Goal: Task Accomplishment & Management: Use online tool/utility

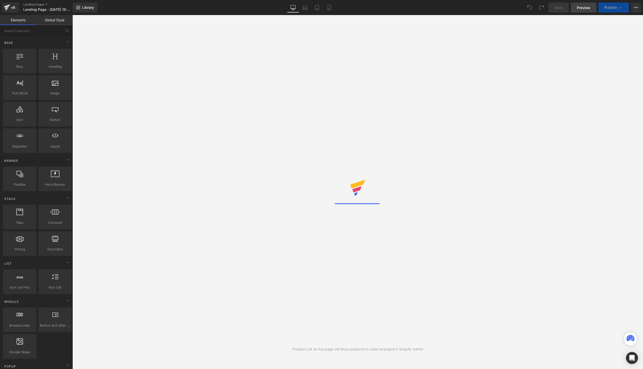
click at [580, 11] on link "Preview" at bounding box center [584, 8] width 26 height 10
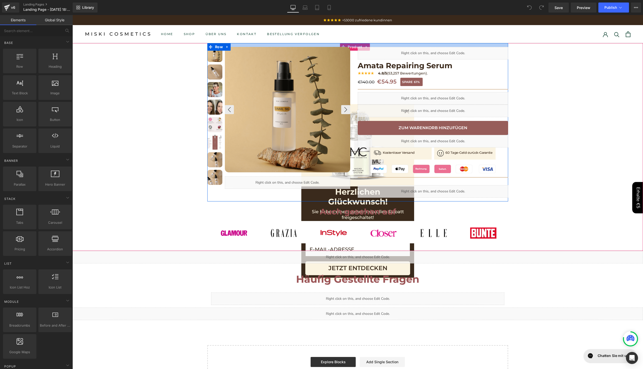
click at [351, 45] on div at bounding box center [357, 45] width 301 height 4
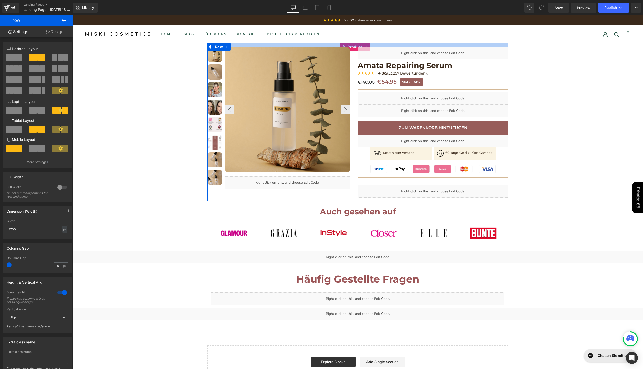
click at [351, 45] on div at bounding box center [357, 45] width 301 height 4
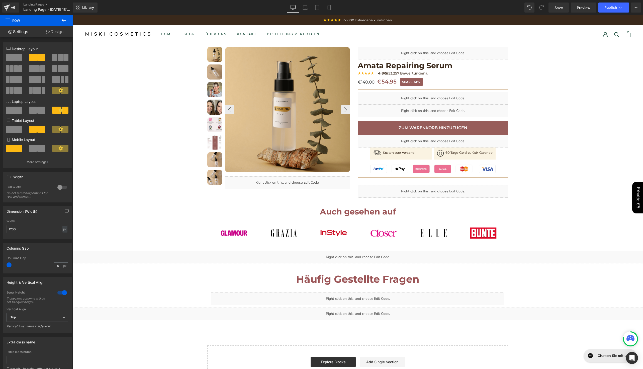
click at [64, 19] on icon at bounding box center [64, 20] width 6 height 6
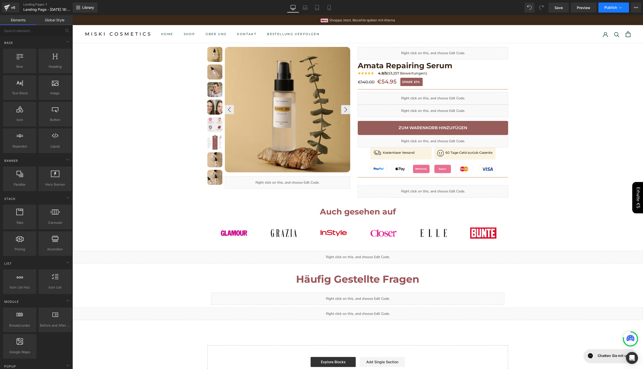
click at [604, 11] on button "Publish" at bounding box center [614, 8] width 31 height 10
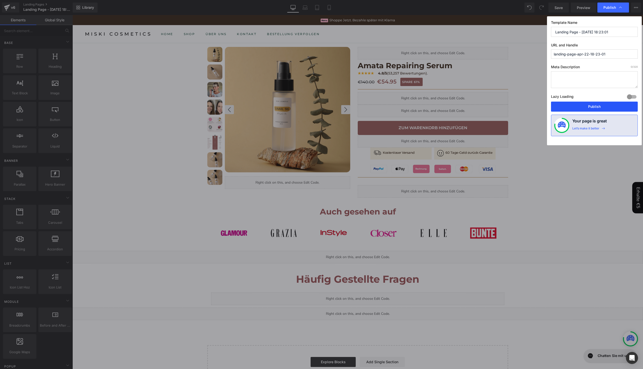
drag, startPoint x: 569, startPoint y: 103, endPoint x: 451, endPoint y: 106, distance: 118.2
click at [569, 103] on button "Publish" at bounding box center [594, 107] width 87 height 10
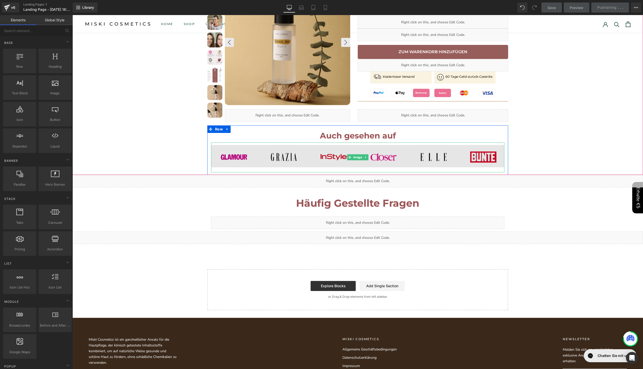
scroll to position [167, 0]
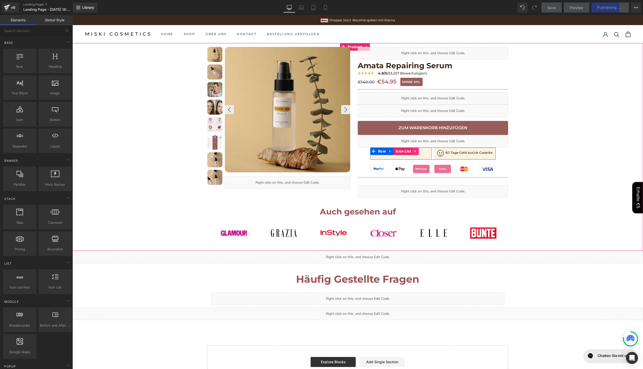
click at [413, 153] on link at bounding box center [416, 151] width 7 height 8
click at [416, 154] on link at bounding box center [419, 151] width 7 height 8
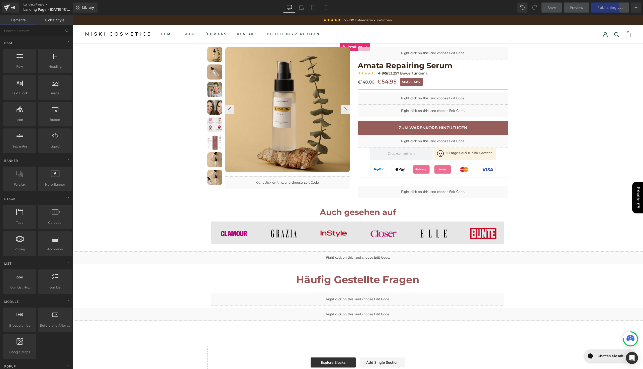
click at [400, 223] on img at bounding box center [357, 234] width 293 height 30
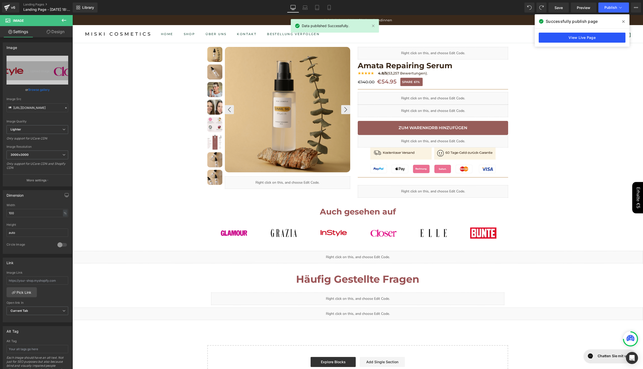
click at [571, 40] on link "View Live Page" at bounding box center [582, 38] width 87 height 10
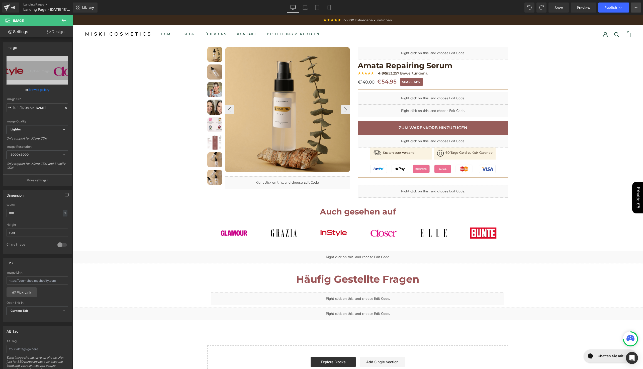
click at [632, 6] on button "View Live Page View with current Template Save Template to Library Schedule Pub…" at bounding box center [636, 8] width 10 height 10
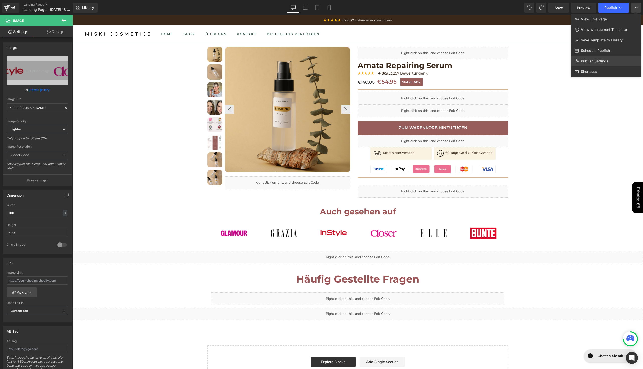
click at [610, 59] on link "Publish Settings" at bounding box center [606, 61] width 70 height 11
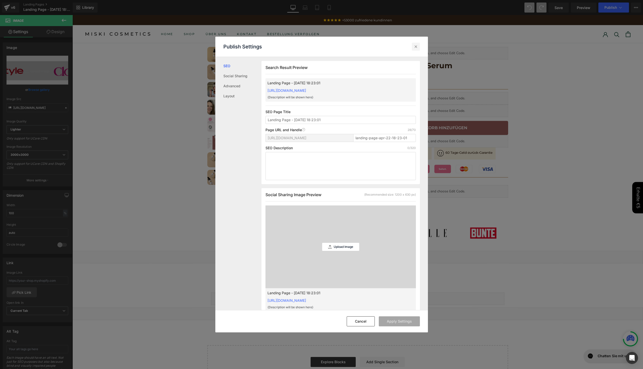
click at [416, 47] on icon at bounding box center [416, 46] width 5 height 5
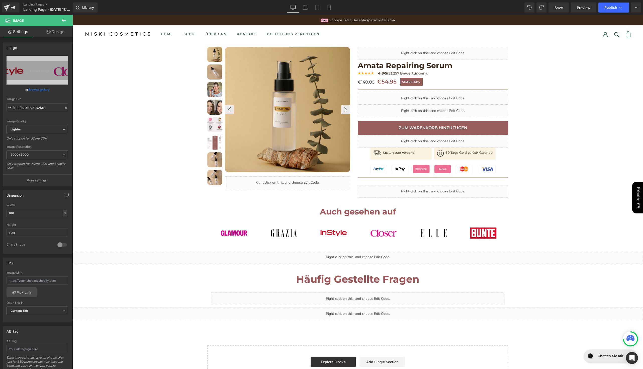
scroll to position [0, 0]
click at [329, 10] on link "Mobile" at bounding box center [329, 8] width 12 height 10
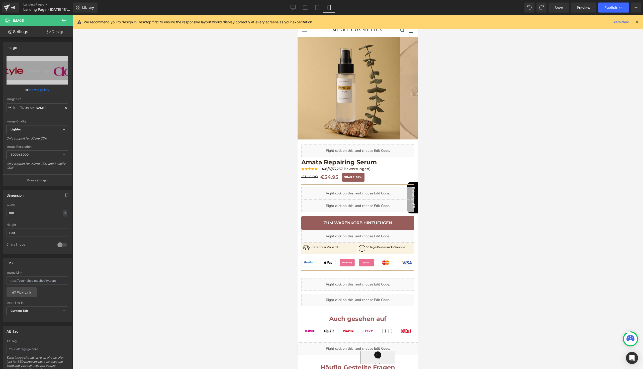
scroll to position [0, 0]
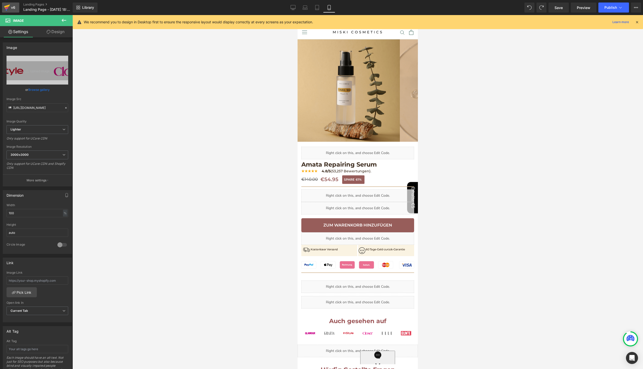
click at [11, 9] on div "v6" at bounding box center [13, 7] width 6 height 7
